Goal: Transaction & Acquisition: Purchase product/service

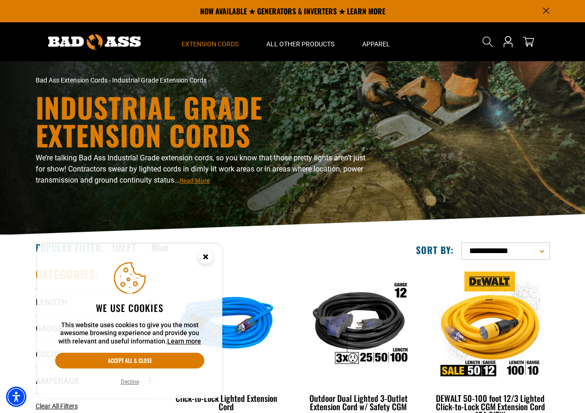
click at [209, 262] on circle "Cookie Consent" at bounding box center [206, 257] width 14 height 14
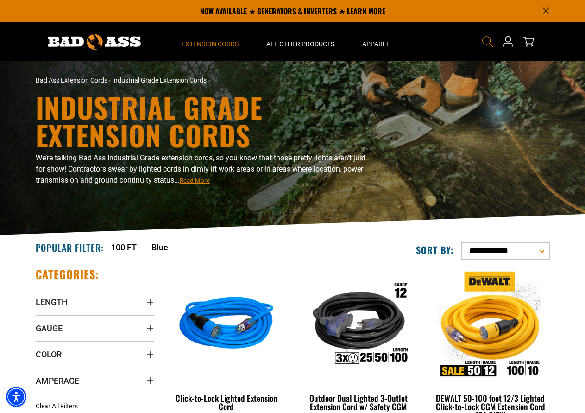
click at [488, 45] on use "Search" at bounding box center [488, 41] width 11 height 11
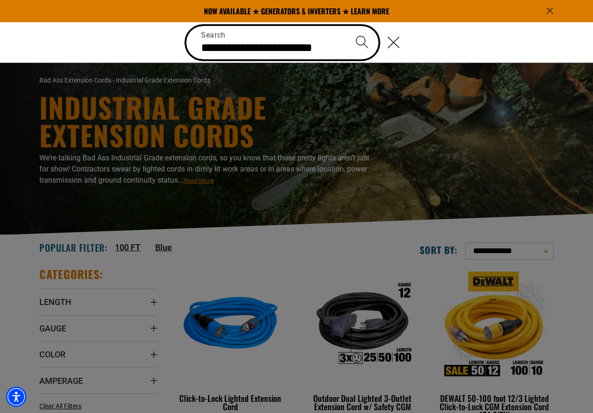
type input "**********"
click at [346, 26] on button "Search" at bounding box center [362, 42] width 32 height 32
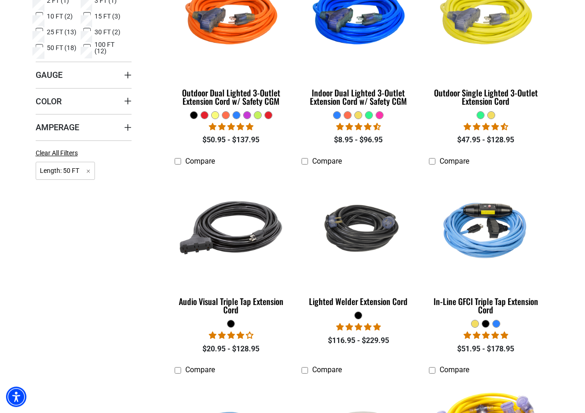
scroll to position [236, 0]
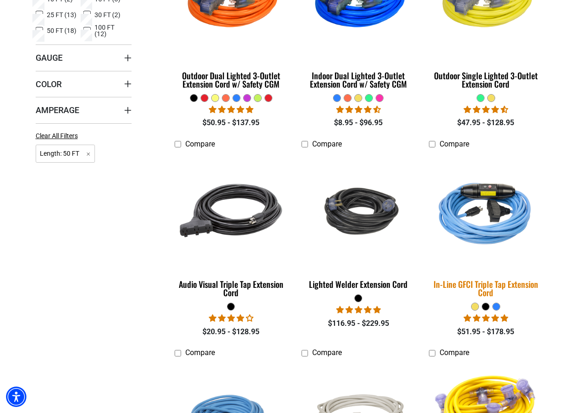
click at [506, 235] on img at bounding box center [486, 211] width 130 height 119
